Goal: Find specific page/section: Find specific page/section

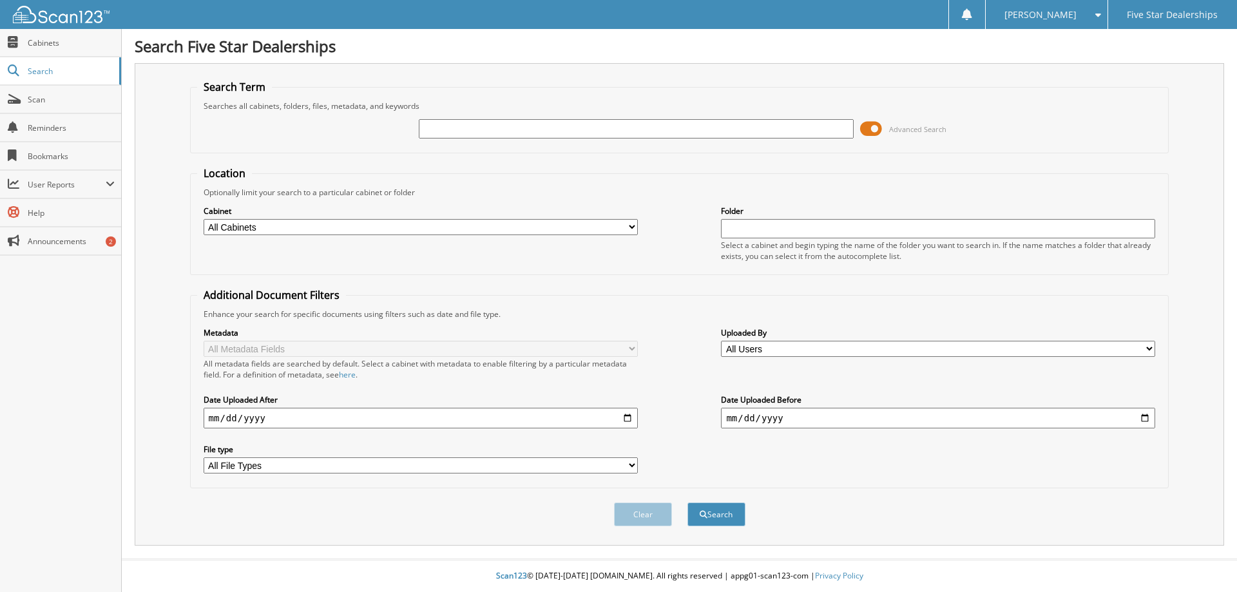
click at [431, 128] on input "text" at bounding box center [636, 128] width 434 height 19
type input "2576004"
click at [710, 520] on button "Search" at bounding box center [716, 514] width 58 height 24
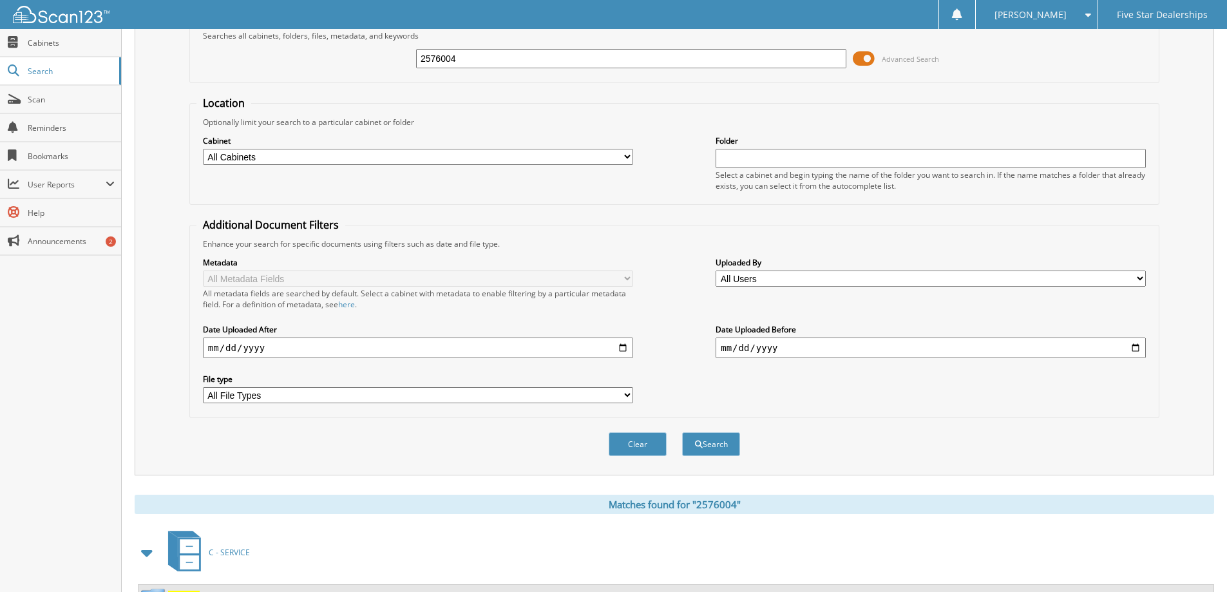
scroll to position [178, 0]
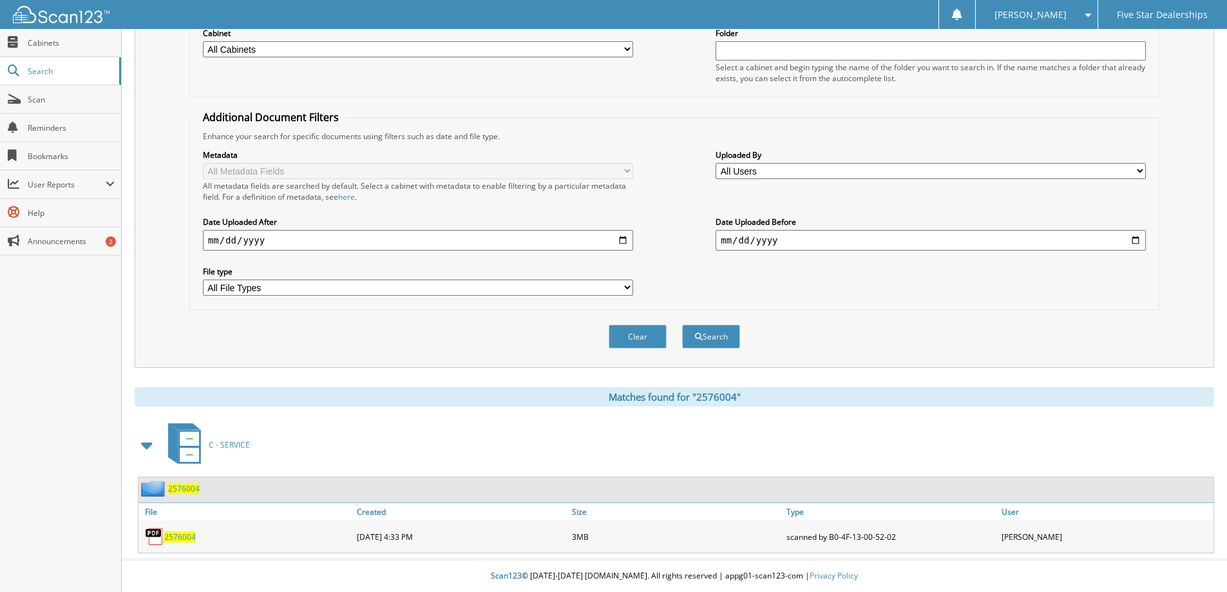
click at [186, 536] on span "2576004" at bounding box center [180, 536] width 32 height 11
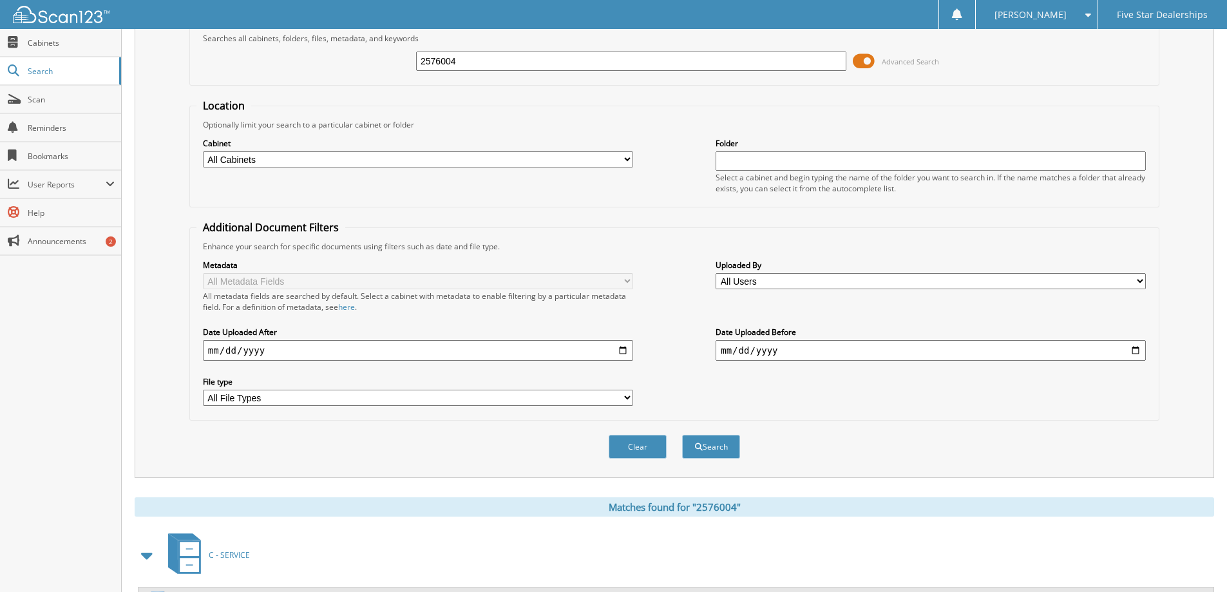
scroll to position [0, 0]
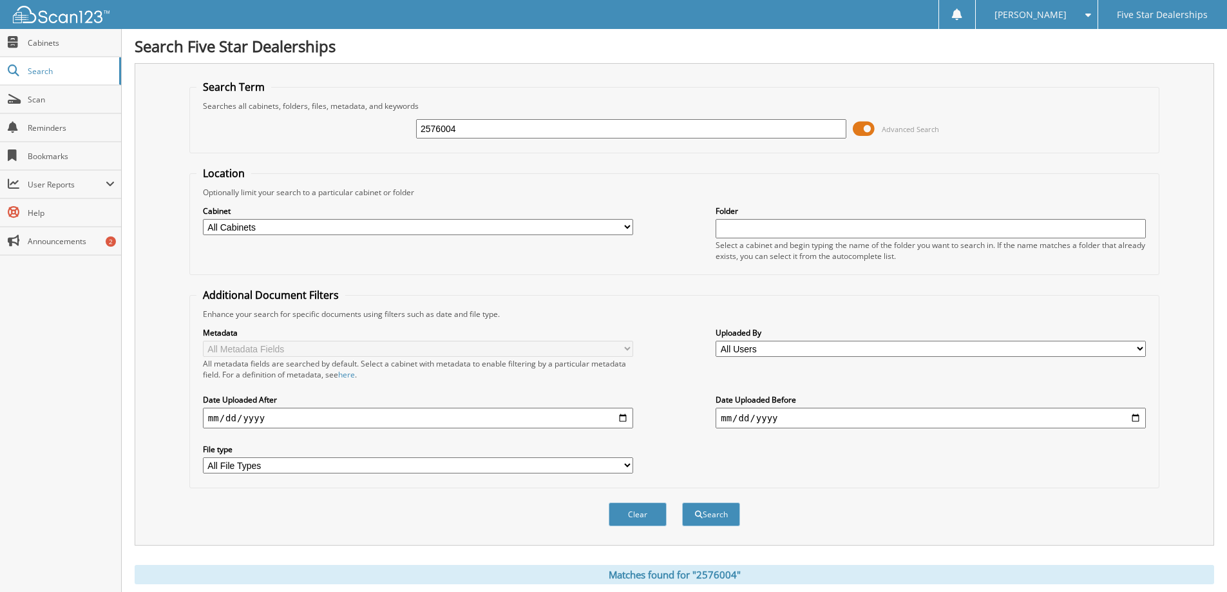
click at [470, 128] on input "2576004" at bounding box center [631, 128] width 430 height 19
type input "2576058"
click at [721, 520] on button "Search" at bounding box center [711, 514] width 58 height 24
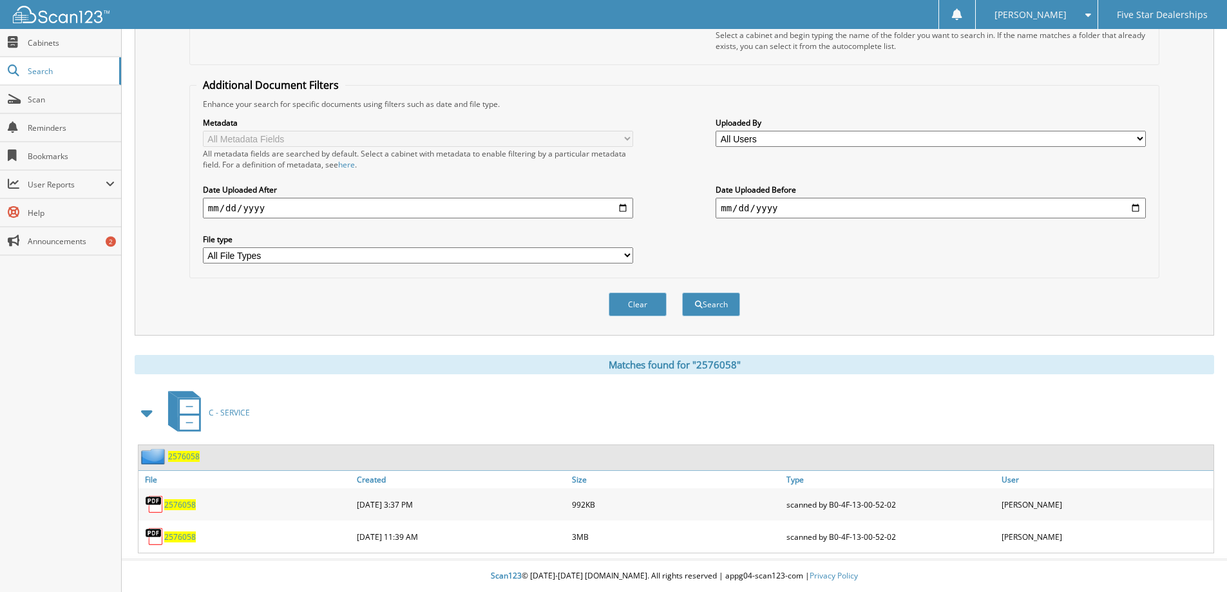
click at [179, 504] on span "2576058" at bounding box center [180, 504] width 32 height 11
